Goal: Task Accomplishment & Management: Manage account settings

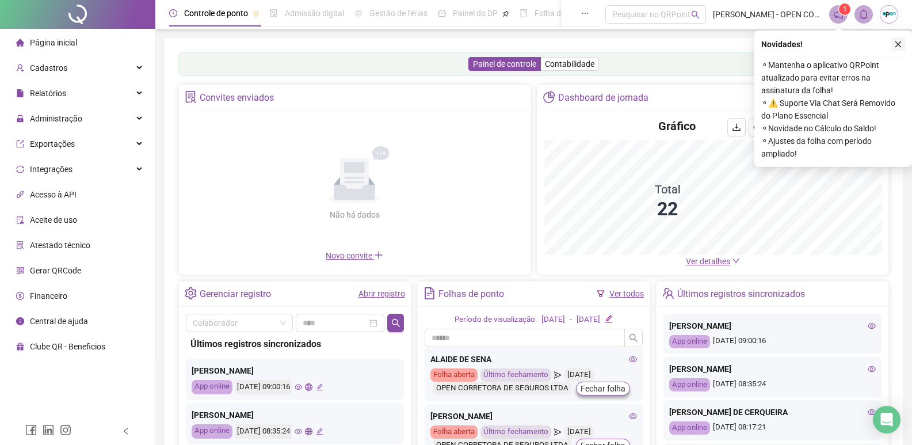
click at [898, 45] on icon "close" at bounding box center [898, 44] width 8 height 8
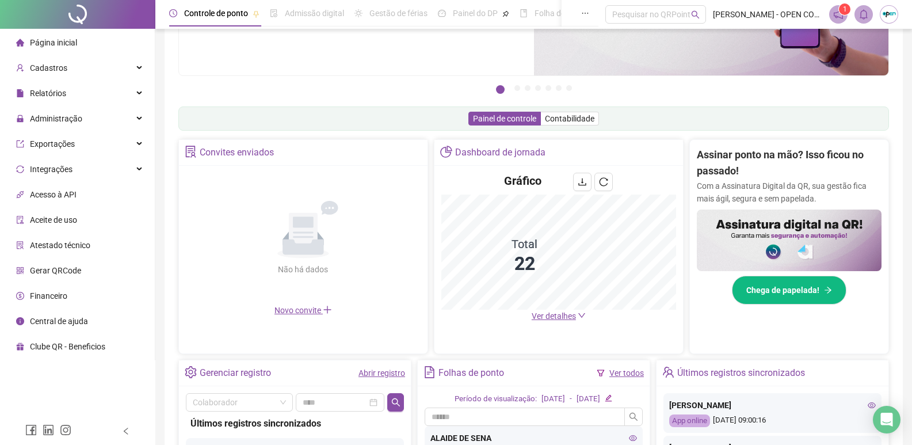
scroll to position [288, 0]
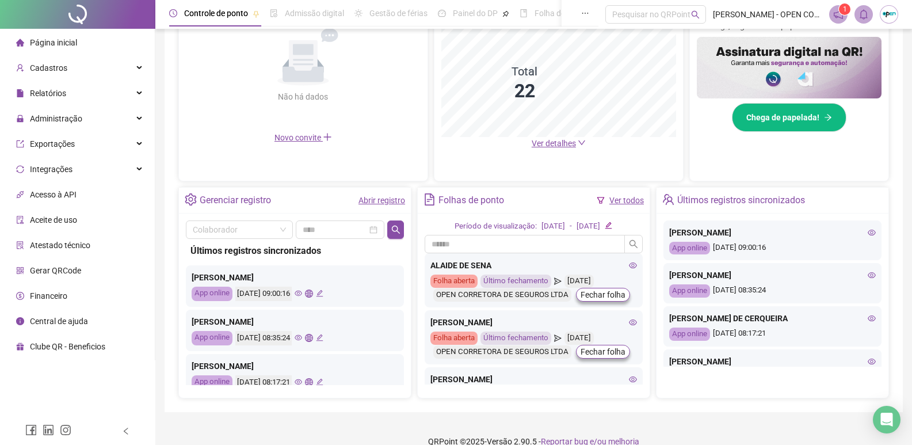
click at [551, 146] on span "Ver detalhes" at bounding box center [554, 143] width 44 height 9
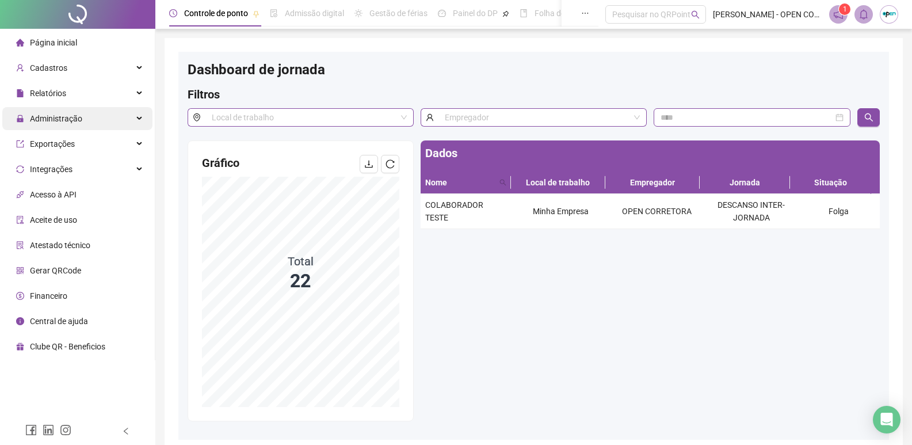
click at [59, 116] on span "Administração" at bounding box center [56, 118] width 52 height 9
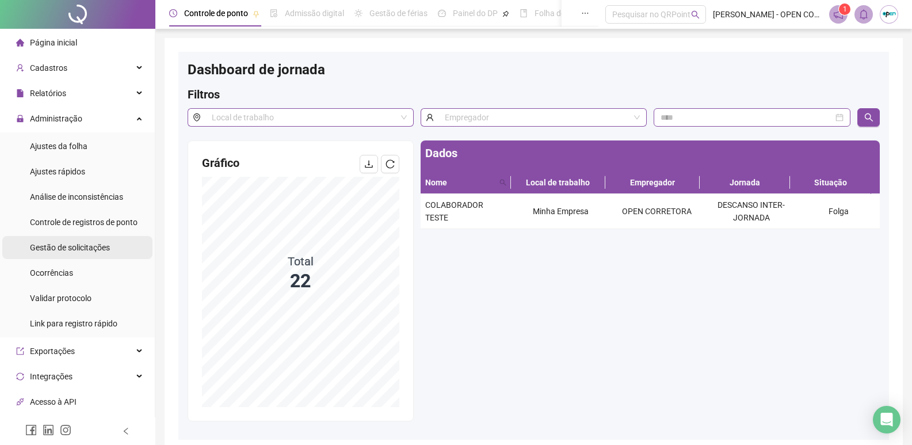
click at [84, 247] on span "Gestão de solicitações" at bounding box center [70, 247] width 80 height 9
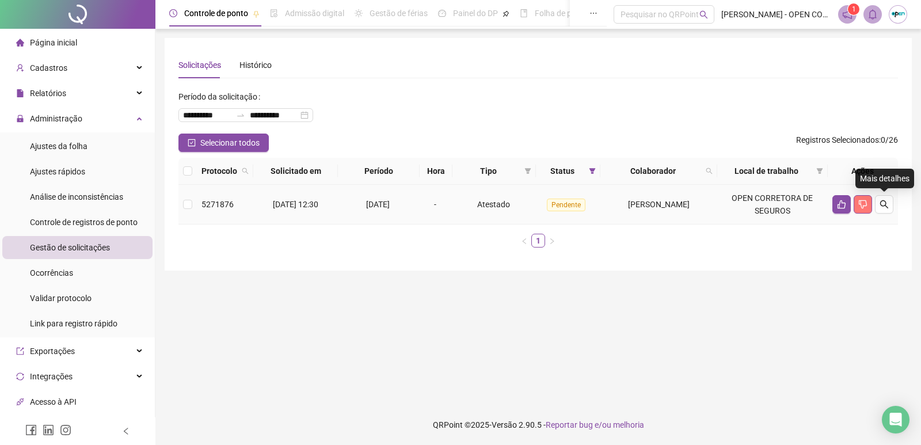
click at [866, 208] on icon "dislike" at bounding box center [862, 204] width 9 height 9
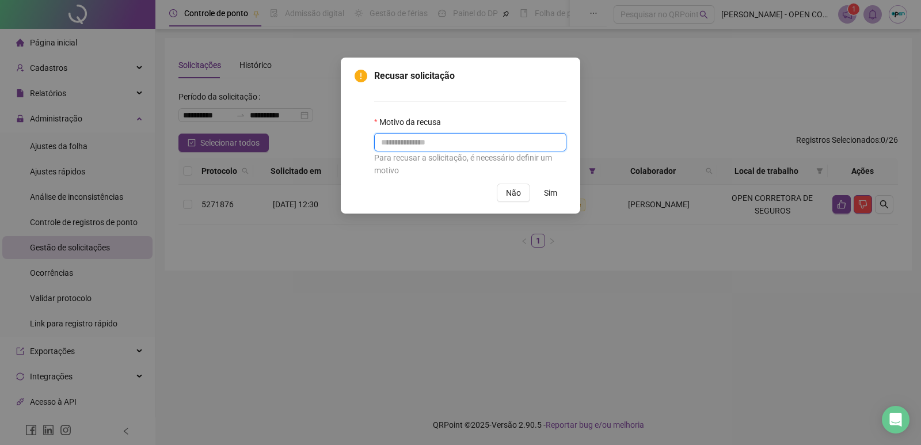
click at [495, 142] on input "text" at bounding box center [470, 142] width 192 height 18
click at [511, 198] on span "Não" at bounding box center [513, 192] width 15 height 13
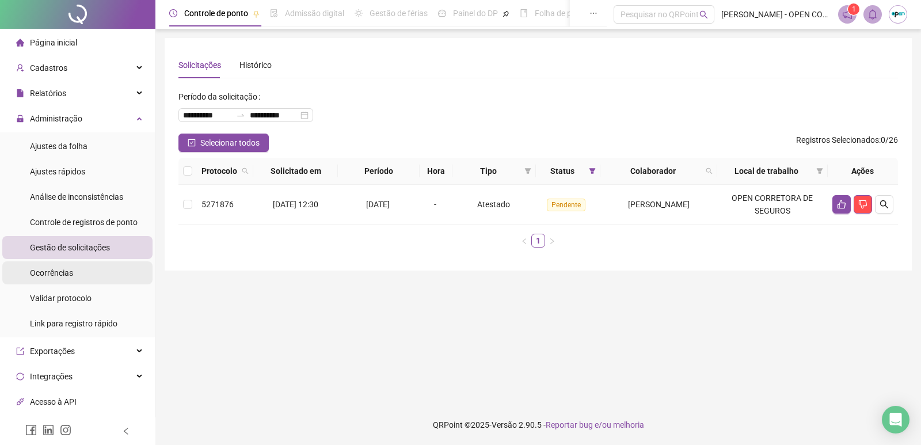
click at [28, 263] on li "Ocorrências" at bounding box center [77, 272] width 150 height 23
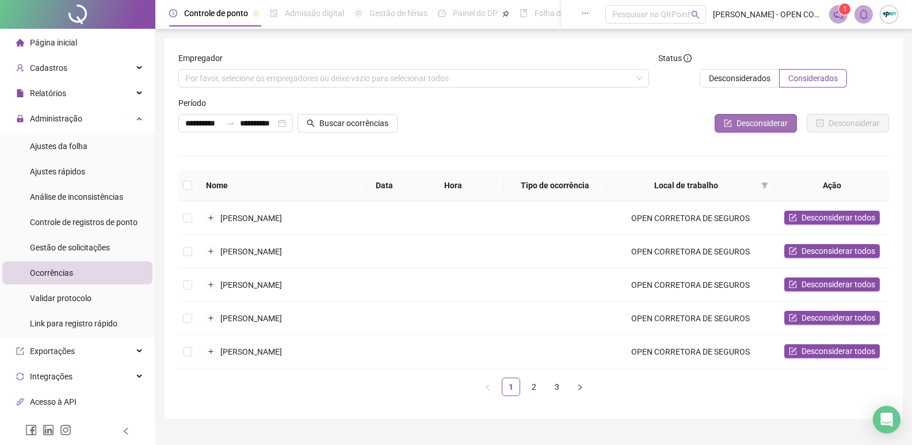
click at [764, 118] on span "Desconsiderar" at bounding box center [762, 123] width 51 height 13
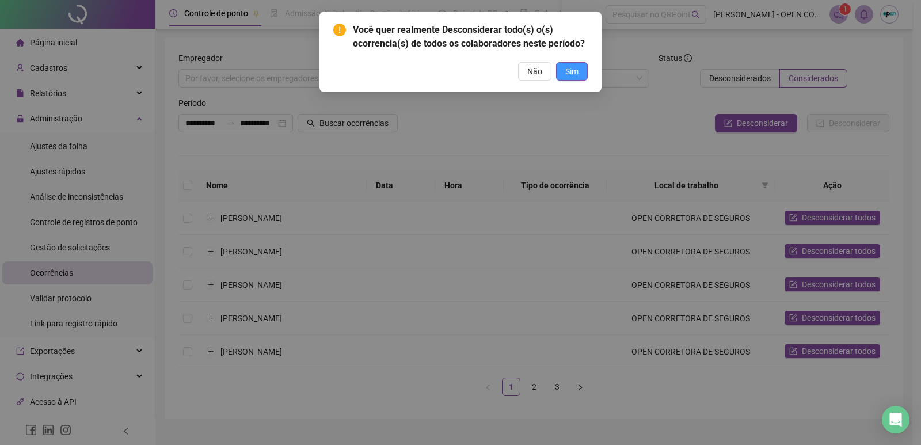
click at [585, 74] on button "Sim" at bounding box center [572, 71] width 32 height 18
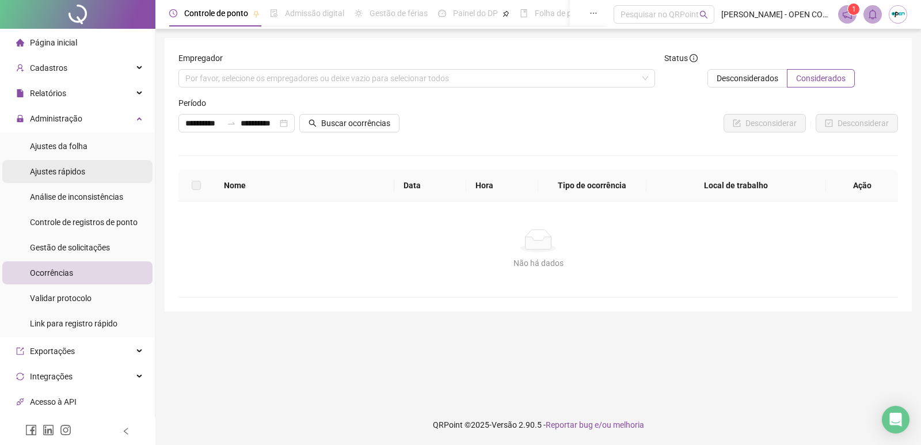
click at [91, 178] on li "Ajustes rápidos" at bounding box center [77, 171] width 150 height 23
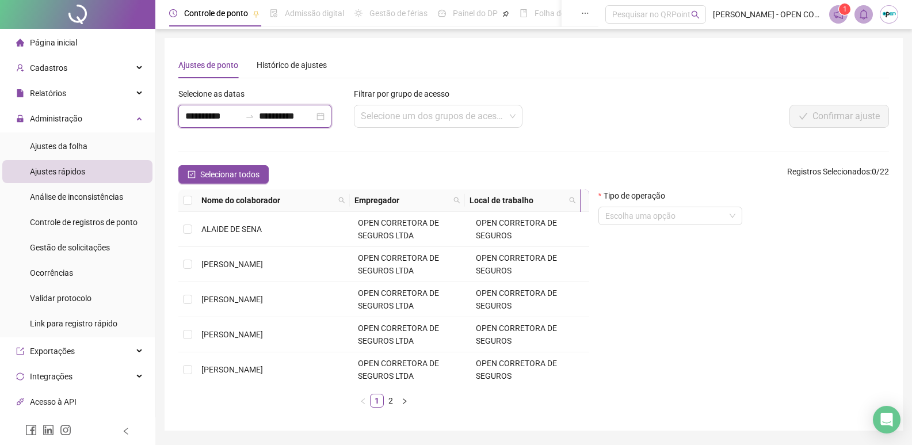
click at [296, 115] on input "**********" at bounding box center [286, 116] width 55 height 14
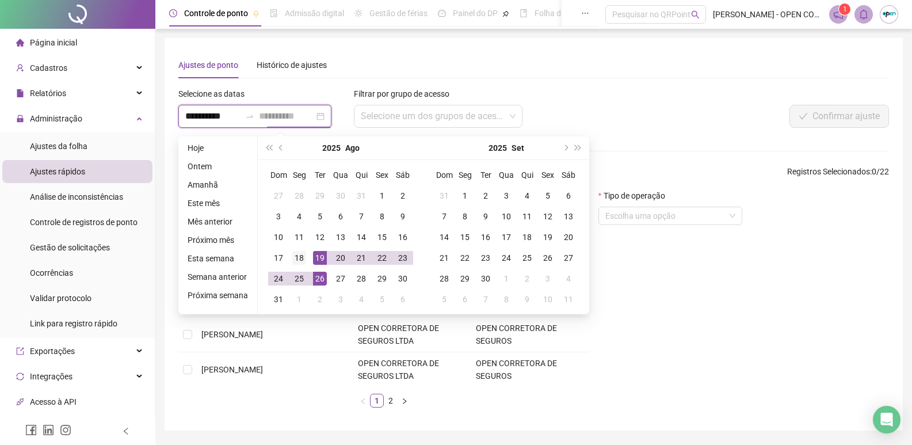
type input "**********"
click at [298, 252] on div "18" at bounding box center [299, 258] width 14 height 14
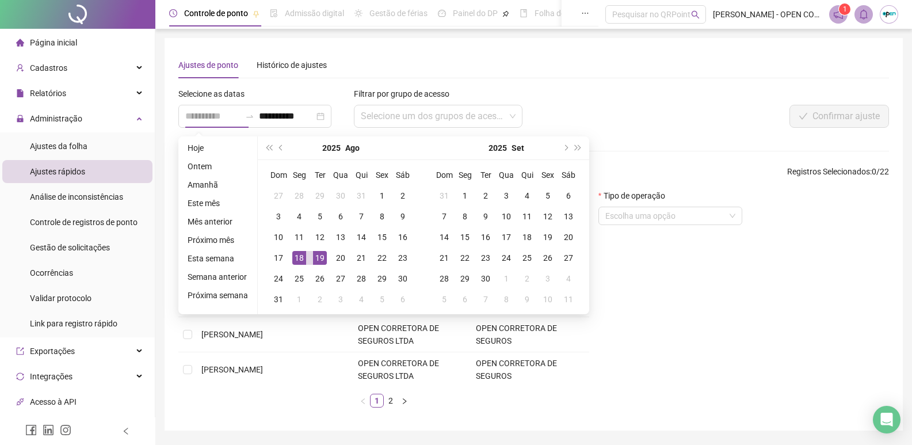
click at [298, 258] on div "18" at bounding box center [299, 258] width 14 height 14
type input "**********"
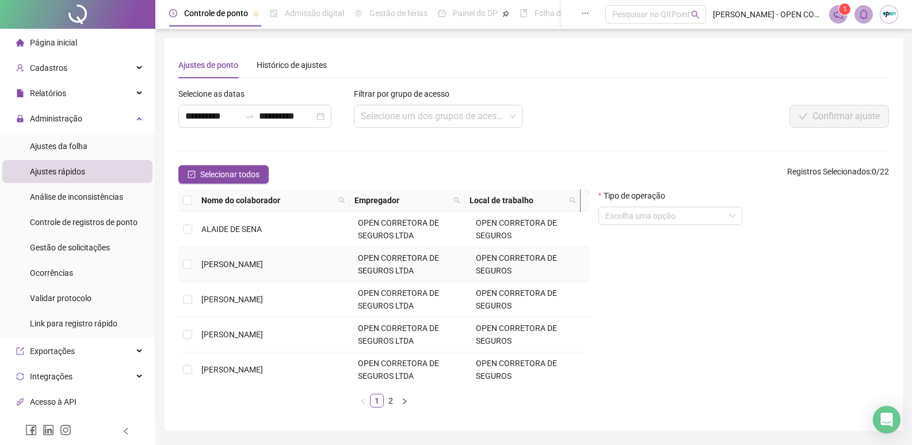
scroll to position [58, 0]
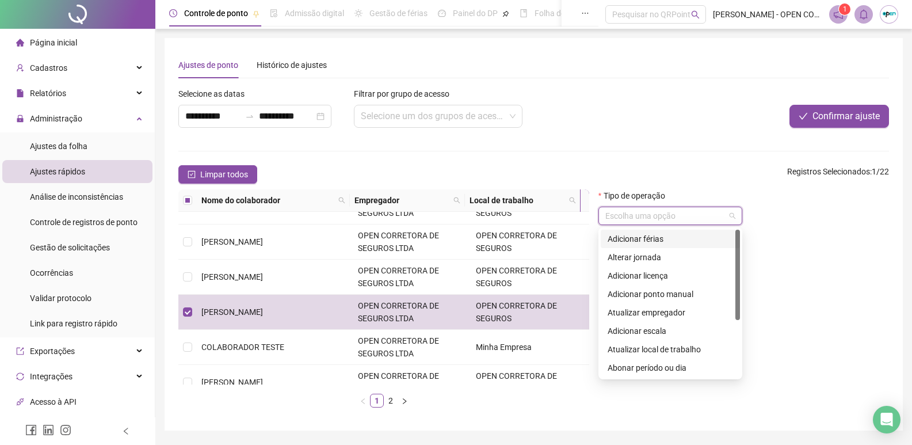
click at [681, 212] on input "search" at bounding box center [665, 215] width 120 height 17
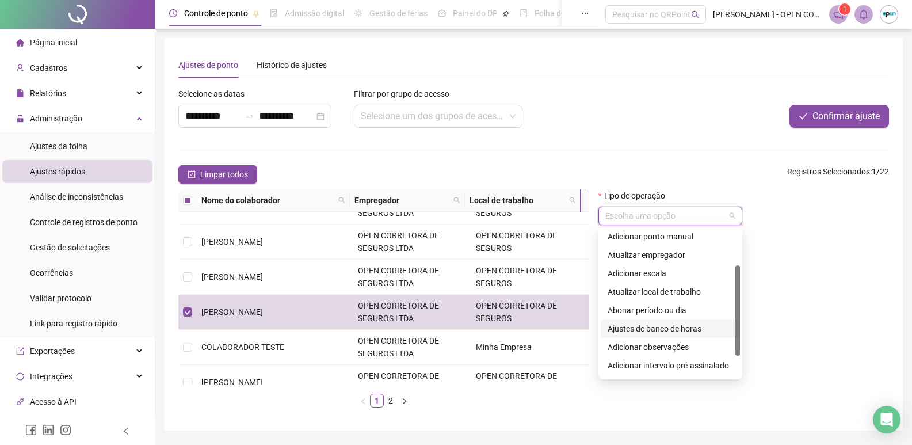
scroll to position [92, 0]
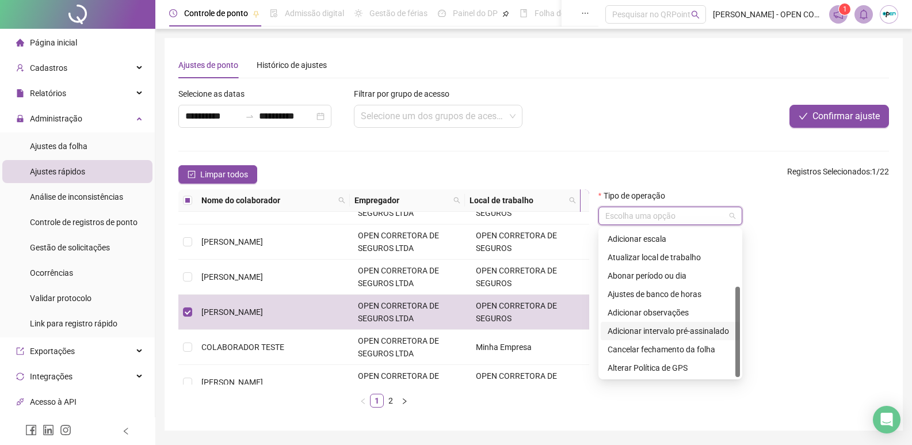
click at [676, 308] on div "Adicionar observações" at bounding box center [670, 312] width 125 height 13
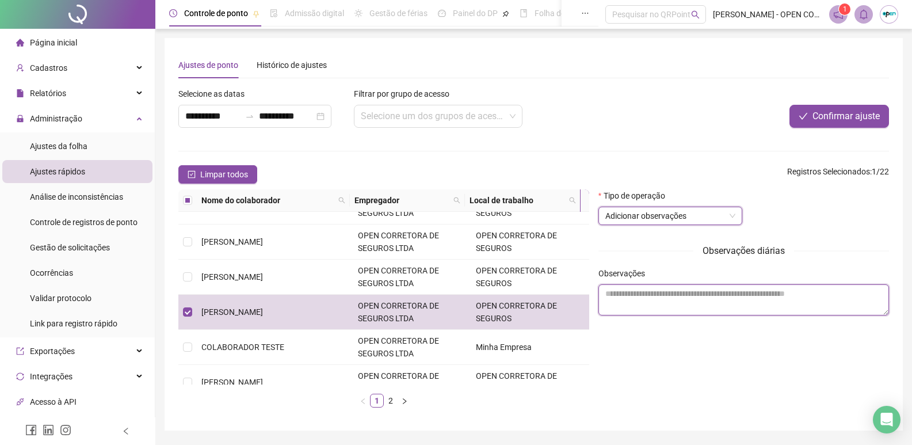
click at [662, 307] on textarea at bounding box center [744, 299] width 291 height 31
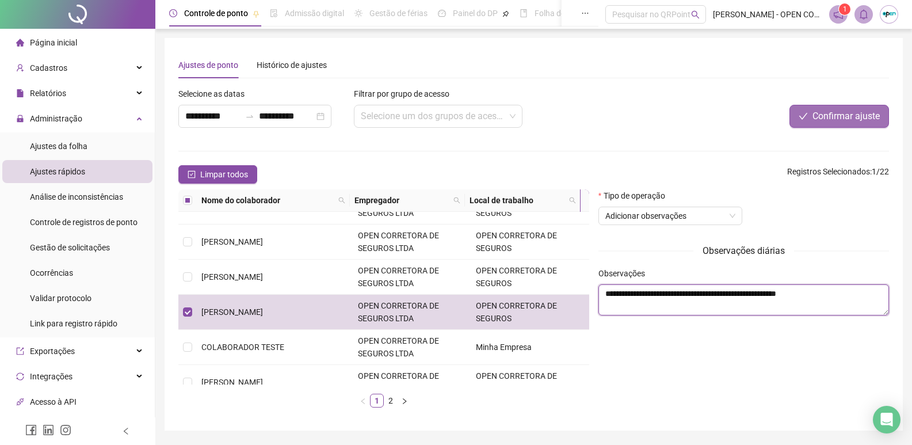
type textarea "**********"
click at [859, 117] on span "Confirmar ajuste" at bounding box center [846, 116] width 67 height 14
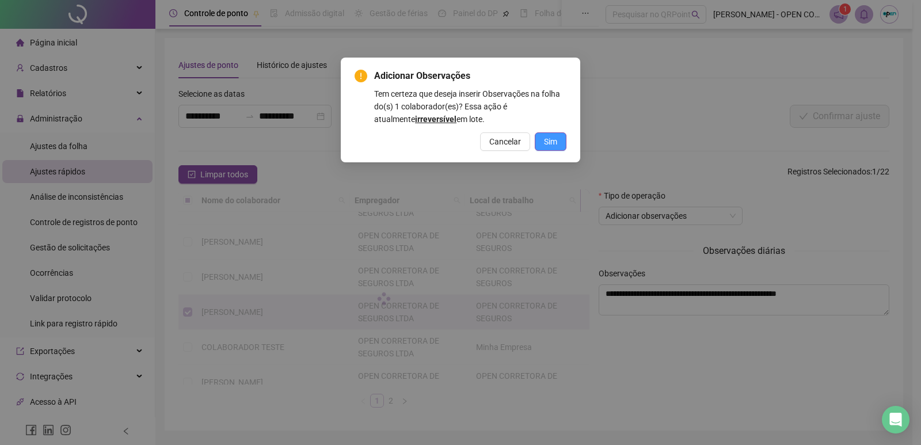
click at [559, 142] on button "Sim" at bounding box center [551, 141] width 32 height 18
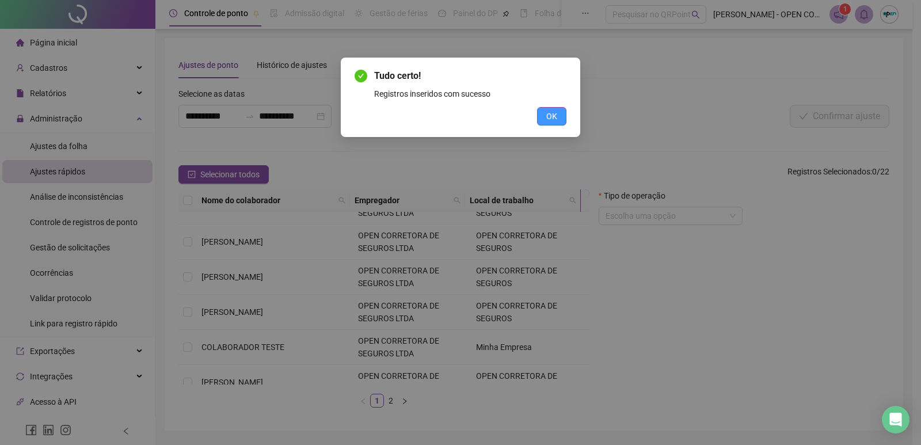
click at [552, 119] on span "OK" at bounding box center [551, 116] width 11 height 13
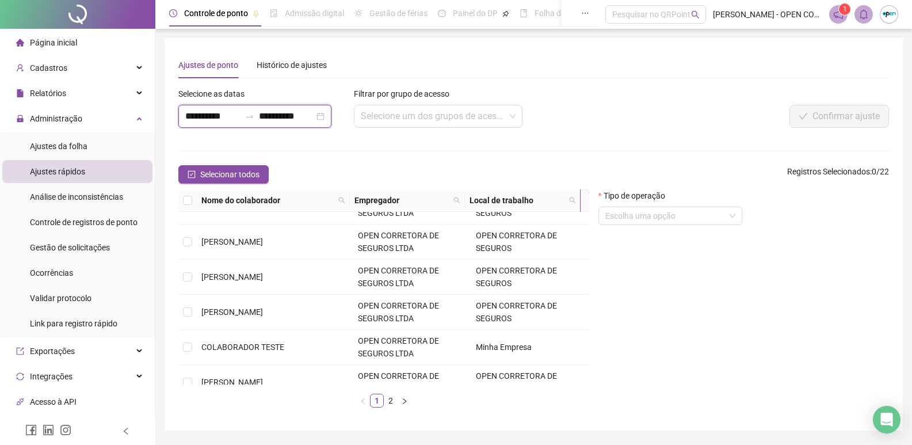
click at [284, 115] on input "**********" at bounding box center [286, 116] width 55 height 14
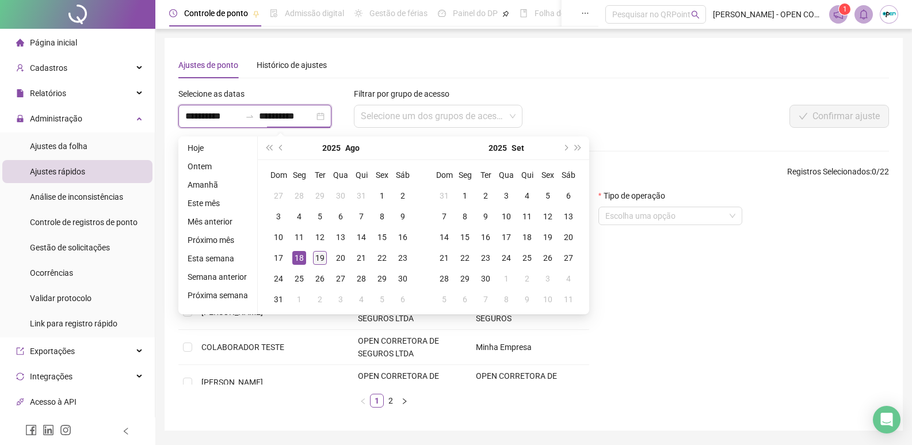
type input "**********"
click at [318, 262] on div "19" at bounding box center [320, 258] width 14 height 14
click at [318, 258] on div "19" at bounding box center [320, 258] width 14 height 14
type input "**********"
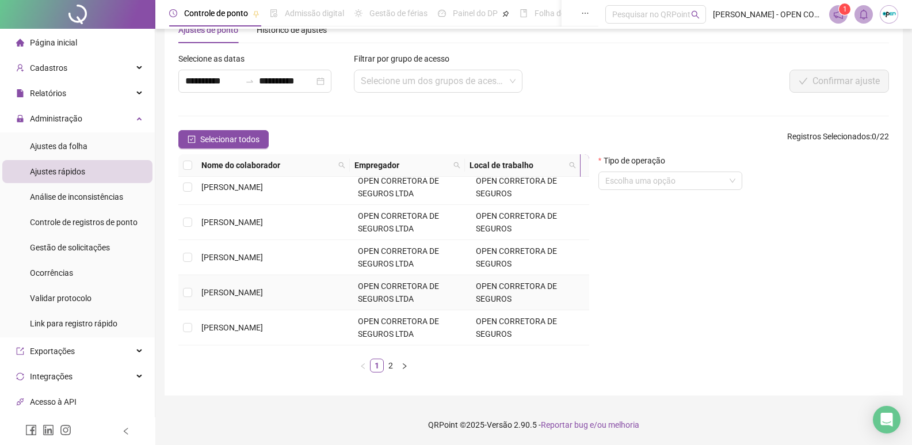
scroll to position [345, 0]
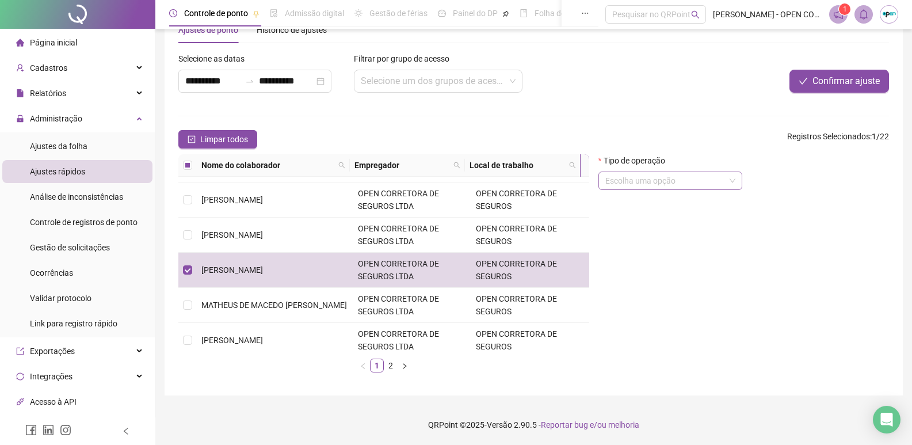
click at [676, 177] on input "search" at bounding box center [665, 180] width 120 height 17
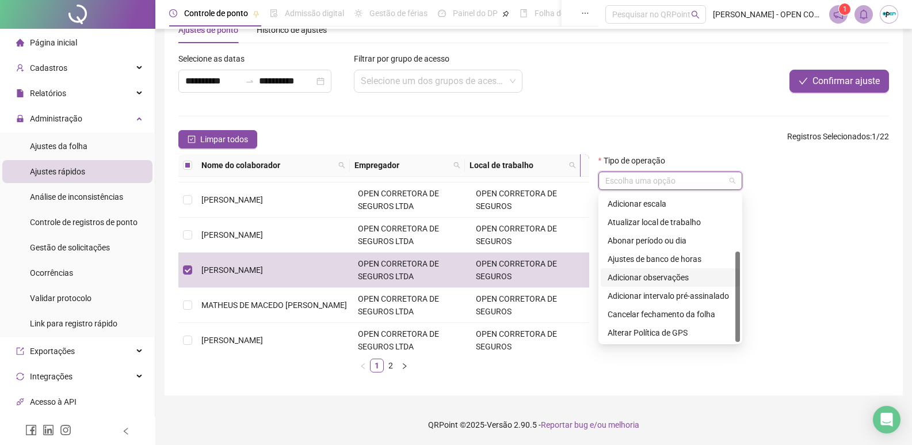
click at [664, 283] on div "Adicionar observações" at bounding box center [670, 277] width 125 height 13
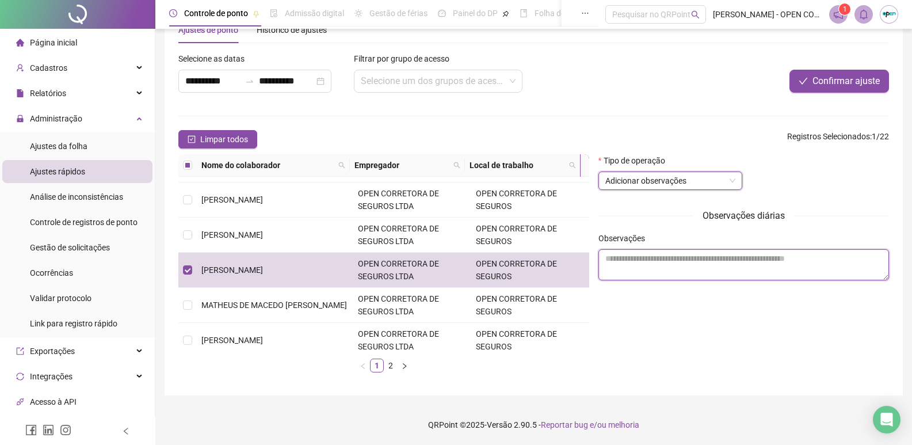
click at [666, 267] on textarea at bounding box center [744, 264] width 291 height 31
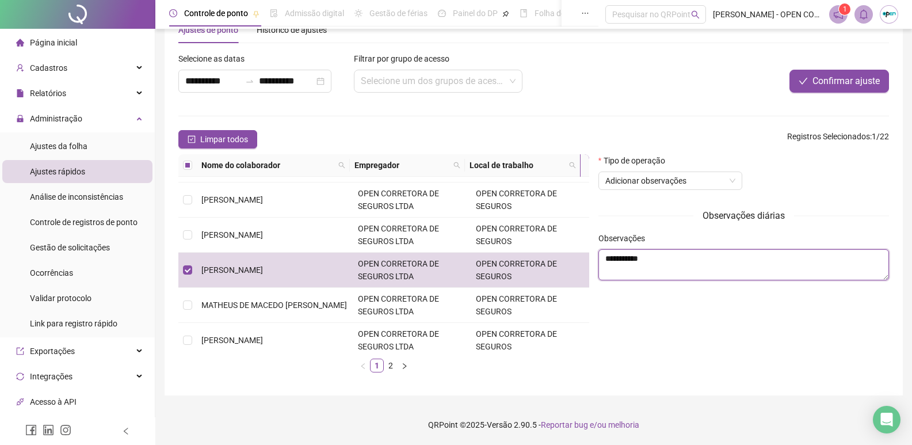
type textarea "**********"
click at [837, 219] on div "Observações diárias" at bounding box center [744, 215] width 291 height 14
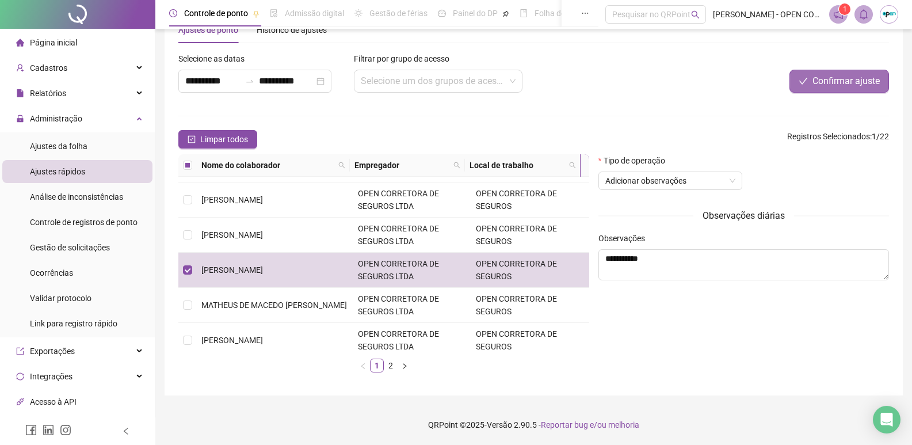
click at [832, 71] on button "Confirmar ajuste" at bounding box center [840, 81] width 100 height 23
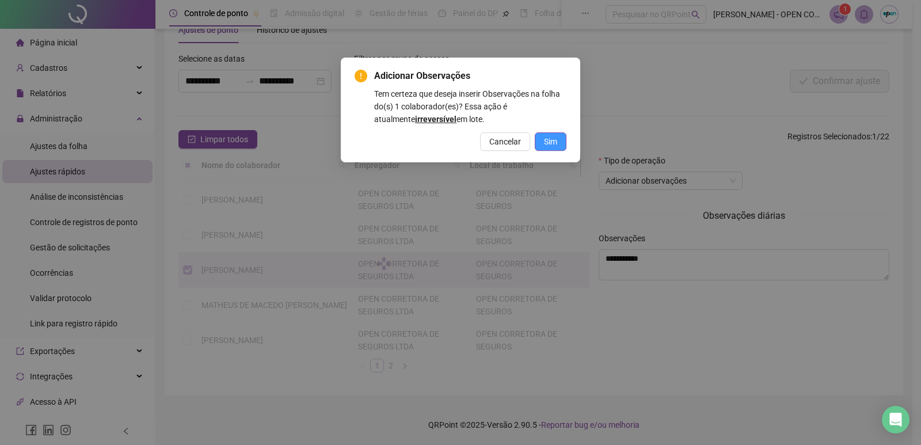
click at [554, 144] on span "Sim" at bounding box center [550, 141] width 13 height 13
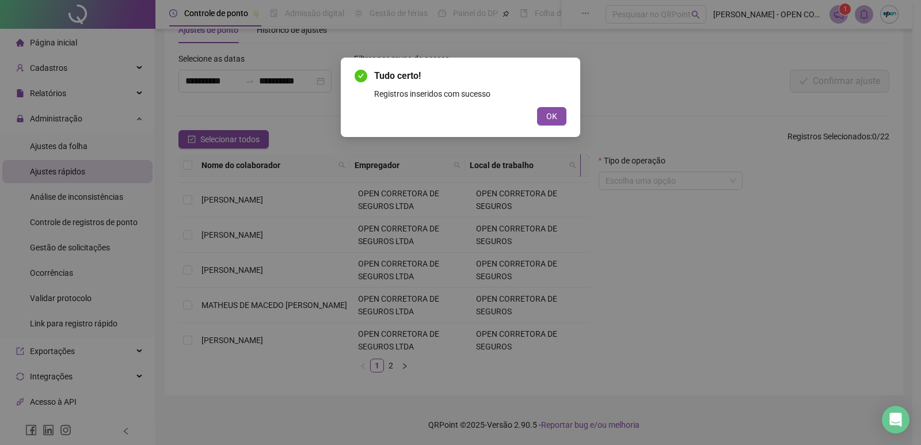
drag, startPoint x: 536, startPoint y: 118, endPoint x: 546, endPoint y: 134, distance: 18.7
click at [537, 118] on div "OK" at bounding box center [461, 116] width 212 height 18
click at [553, 112] on span "OK" at bounding box center [551, 116] width 11 height 13
